Goal: Task Accomplishment & Management: Use online tool/utility

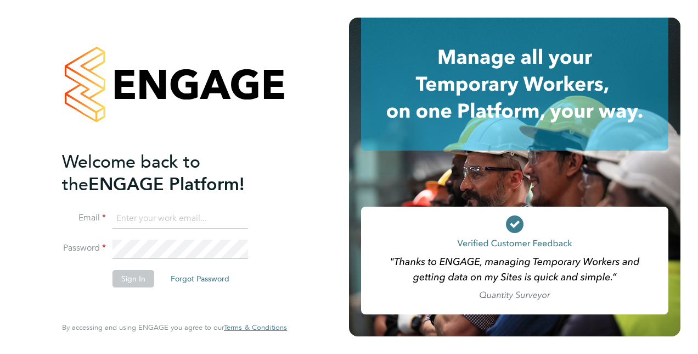
type input "david.jamieson@vistry.co.uk"
click at [136, 278] on button "Sign In" at bounding box center [134, 279] width 42 height 18
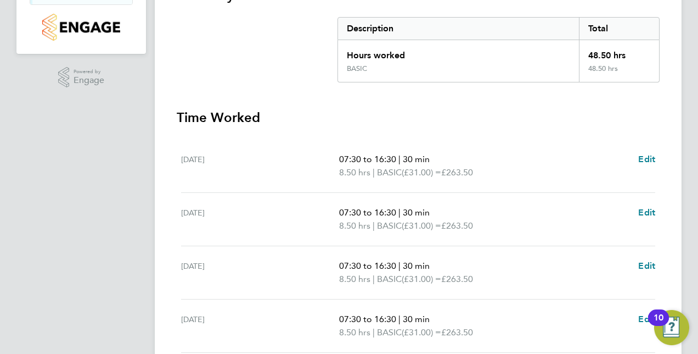
scroll to position [460, 0]
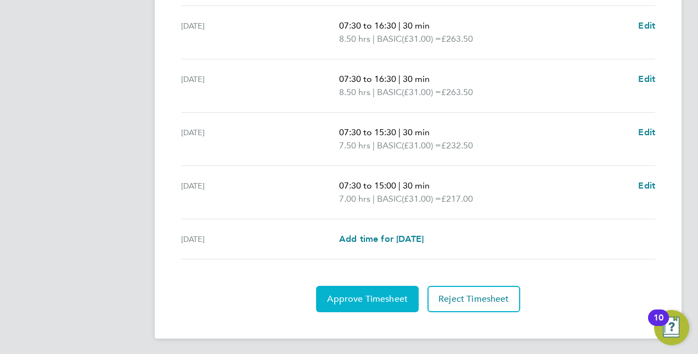
click at [373, 295] on span "Approve Timesheet" at bounding box center [367, 298] width 81 height 11
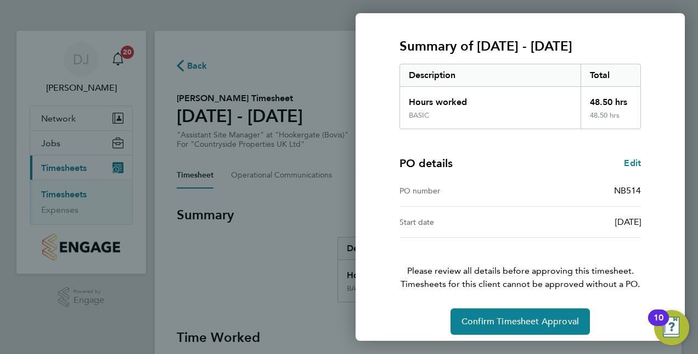
scroll to position [140, 0]
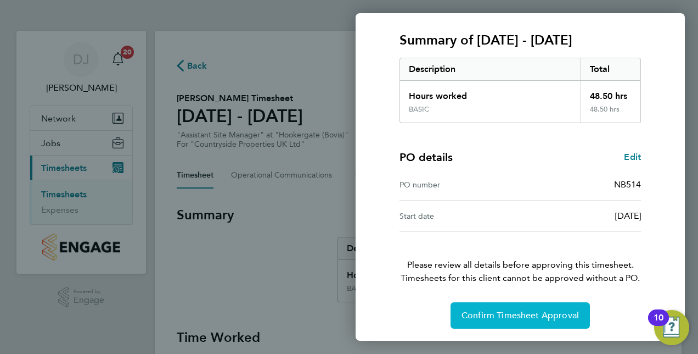
click at [551, 318] on span "Confirm Timesheet Approval" at bounding box center [521, 315] width 118 height 11
